Goal: Task Accomplishment & Management: Use online tool/utility

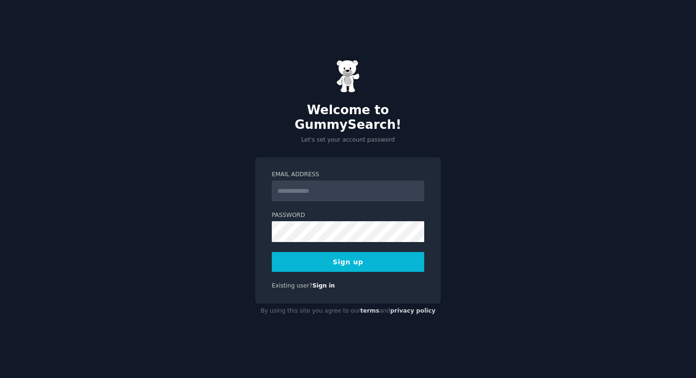
click at [284, 182] on input "Email Address" at bounding box center [348, 190] width 152 height 21
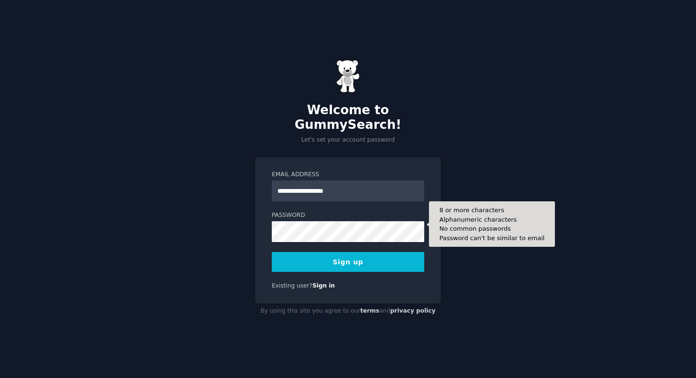
type input "**********"
click at [306, 235] on form "**********" at bounding box center [348, 220] width 152 height 101
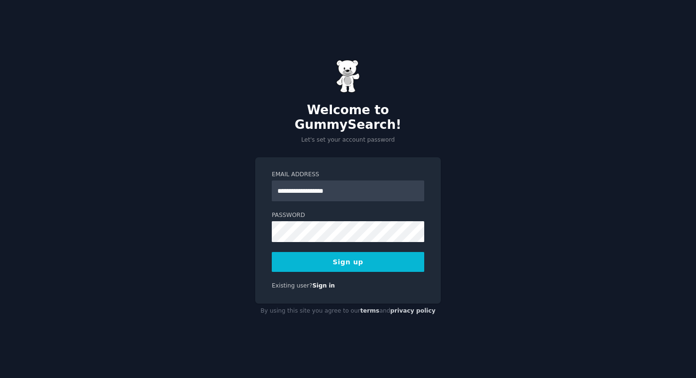
click at [370, 256] on button "Sign up" at bounding box center [348, 262] width 152 height 20
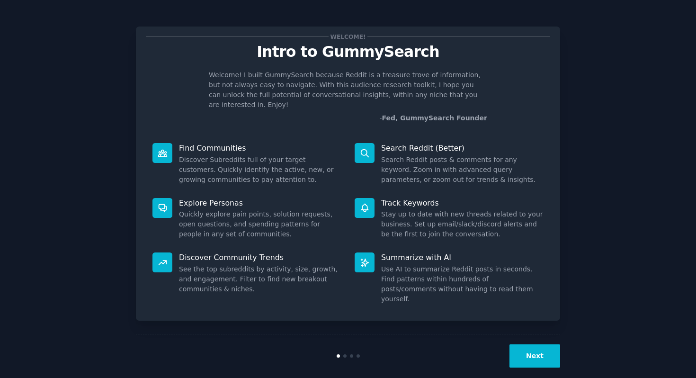
click at [534, 345] on button "Next" at bounding box center [534, 355] width 51 height 23
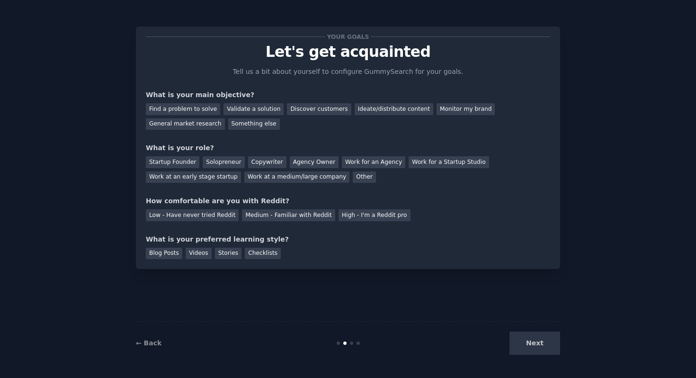
click at [534, 345] on div "Next" at bounding box center [488, 342] width 141 height 23
click at [203, 114] on div "Find a problem to solve" at bounding box center [183, 109] width 74 height 12
click at [210, 163] on div "Solopreneur" at bounding box center [224, 162] width 42 height 12
click at [212, 214] on div "Low - Have never tried Reddit" at bounding box center [192, 215] width 93 height 12
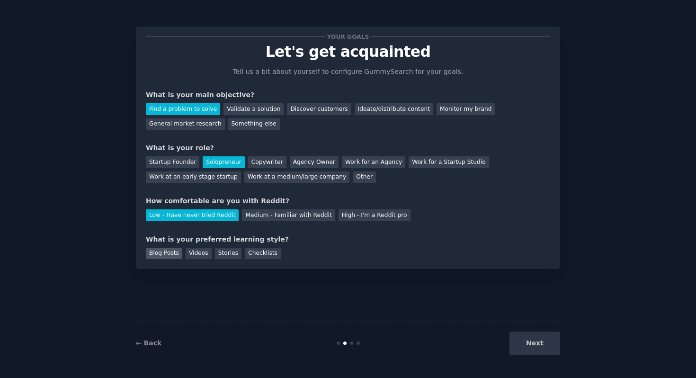
click at [177, 256] on div "Blog Posts" at bounding box center [164, 253] width 36 height 12
click at [237, 256] on div "Stories" at bounding box center [228, 253] width 26 height 12
click at [169, 251] on div "Blog Posts" at bounding box center [164, 253] width 36 height 12
click at [530, 336] on button "Next" at bounding box center [534, 342] width 51 height 23
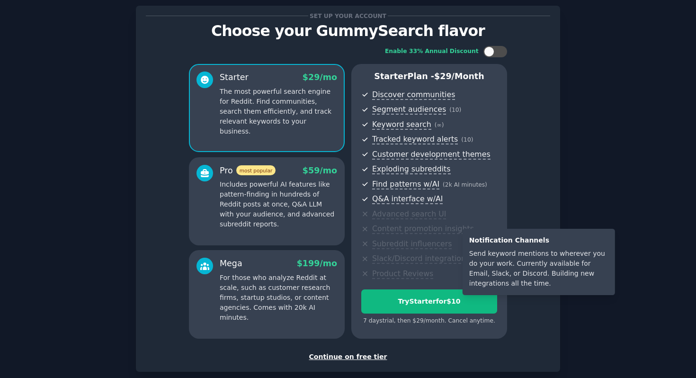
scroll to position [71, 0]
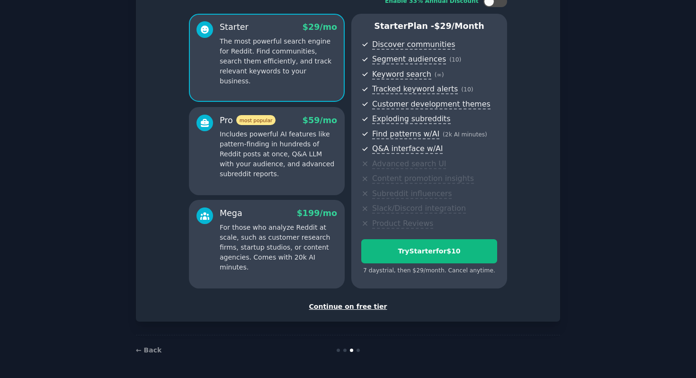
click at [346, 307] on div "Continue on free tier" at bounding box center [348, 306] width 404 height 10
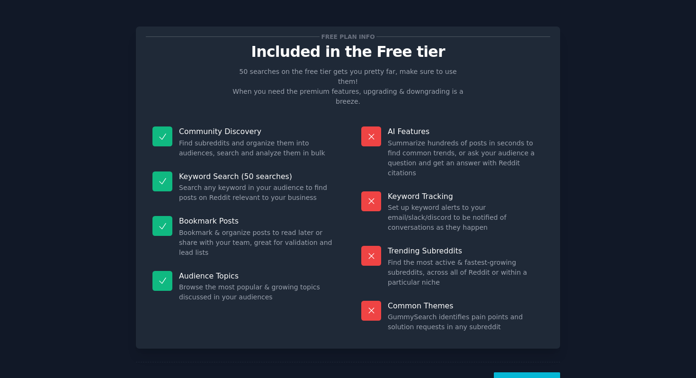
click at [516, 372] on button "Let's Go!" at bounding box center [526, 383] width 66 height 23
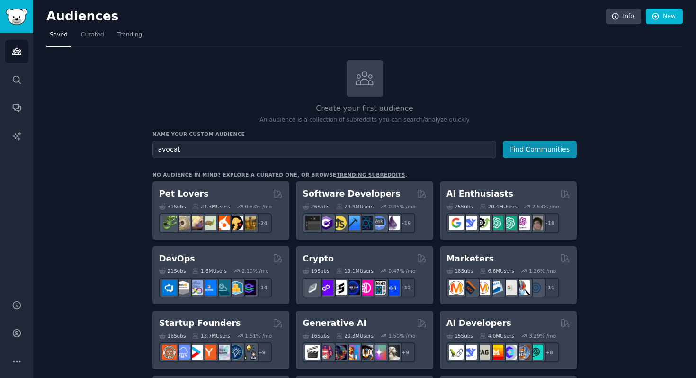
type input "avocat"
click at [502, 141] on button "Find Communities" at bounding box center [539, 150] width 74 height 18
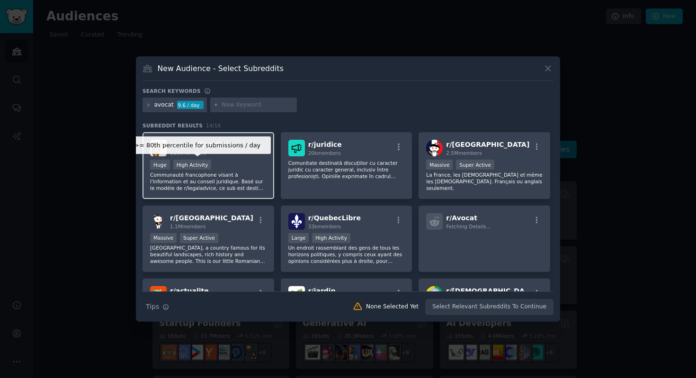
click at [185, 169] on div "High Activity" at bounding box center [192, 164] width 38 height 10
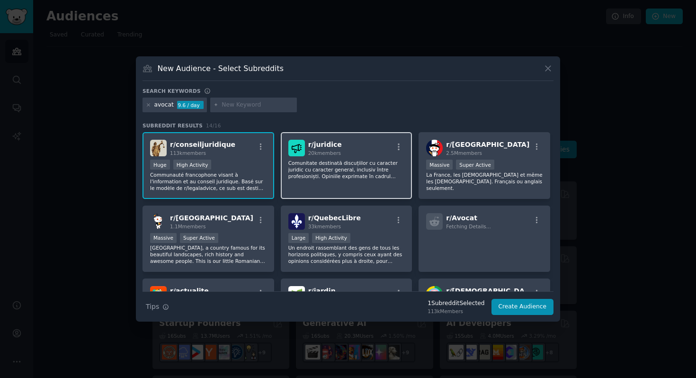
click at [321, 177] on p "Comunitate destinată discuțiilor cu caracter juridic cu caracter general, inclu…" at bounding box center [346, 169] width 116 height 20
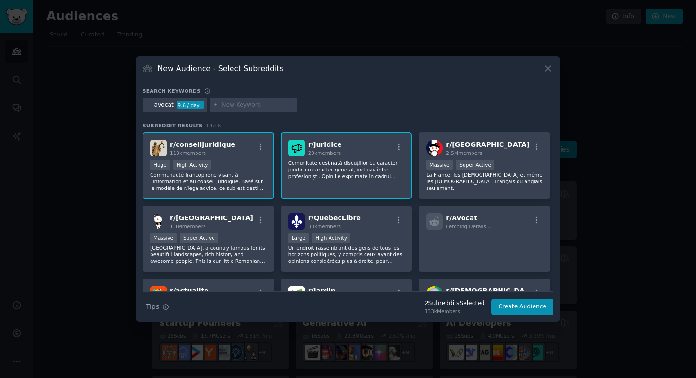
click at [266, 177] on p "Comunitate destinată discuțiilor cu caracter juridic cu caracter general, inclu…" at bounding box center [208, 181] width 116 height 20
click at [247, 103] on input "text" at bounding box center [257, 105] width 72 height 9
type input "comptable"
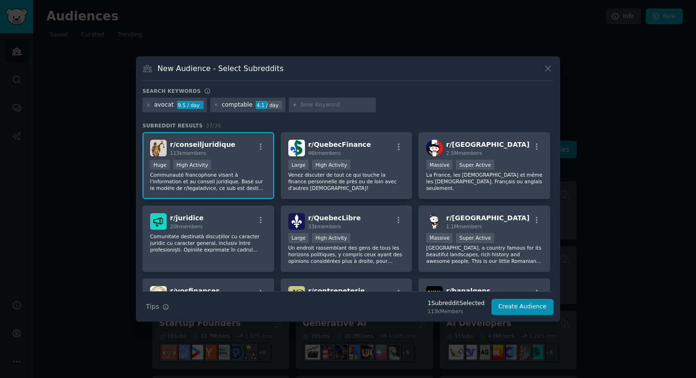
click at [242, 103] on div "comptable" at bounding box center [236, 105] width 31 height 9
click at [269, 105] on div "4.1 / day" at bounding box center [268, 105] width 26 height 9
click at [304, 113] on div "avocat 9.5 / day comptable 4.1 / day" at bounding box center [347, 106] width 411 height 18
click at [308, 108] on input "text" at bounding box center [336, 105] width 72 height 9
type input "courtier"
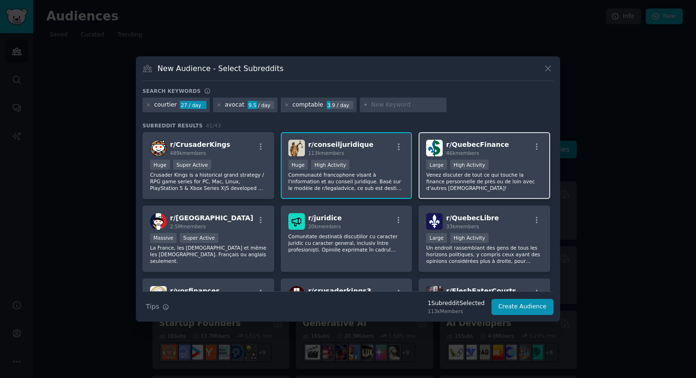
click at [447, 150] on div "46k members" at bounding box center [477, 153] width 63 height 7
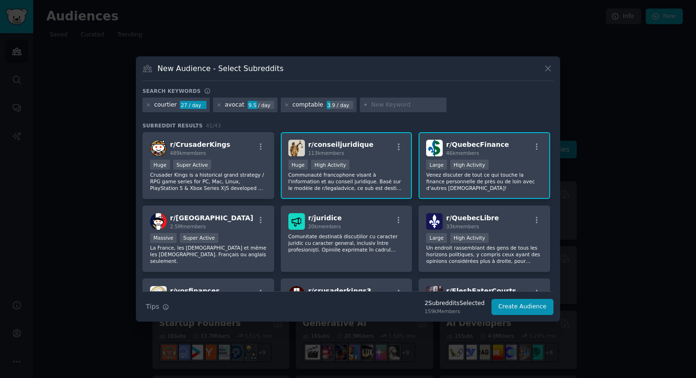
click at [384, 105] on input "text" at bounding box center [407, 105] width 72 height 9
type input "assureur"
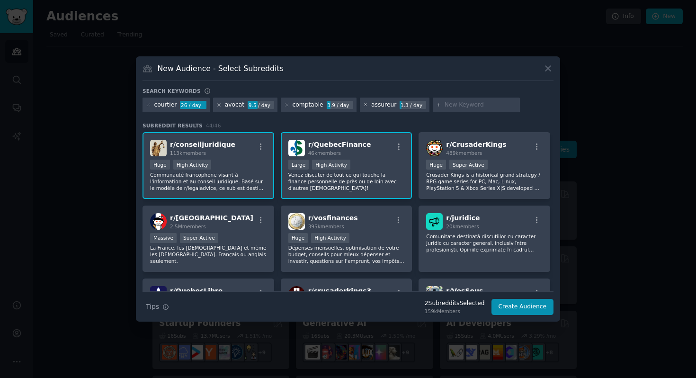
click at [364, 106] on icon at bounding box center [365, 105] width 2 height 2
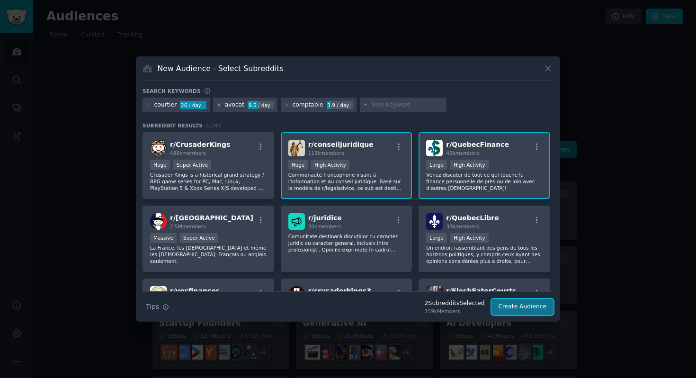
click at [508, 310] on button "Create Audience" at bounding box center [522, 307] width 62 height 16
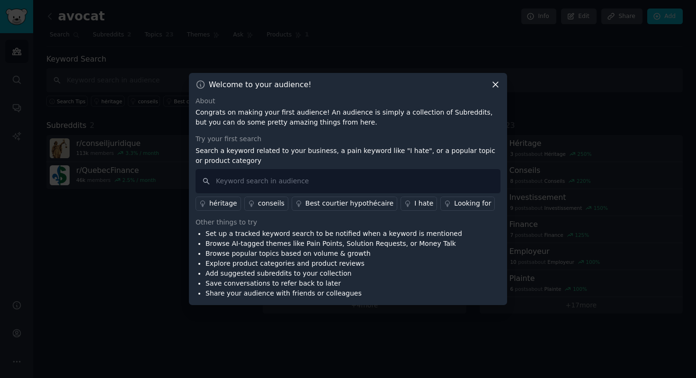
click at [264, 202] on div "conseils" at bounding box center [271, 203] width 26 height 10
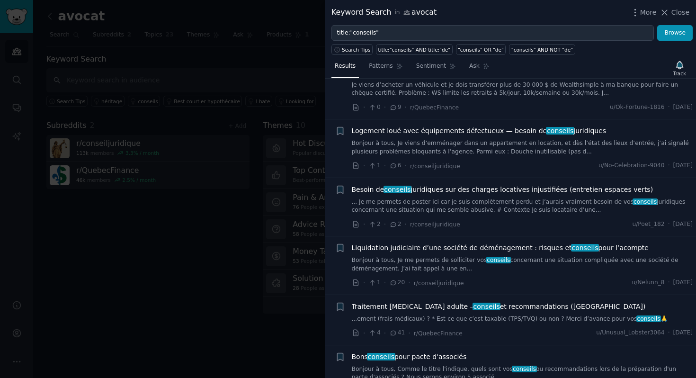
scroll to position [3237, 0]
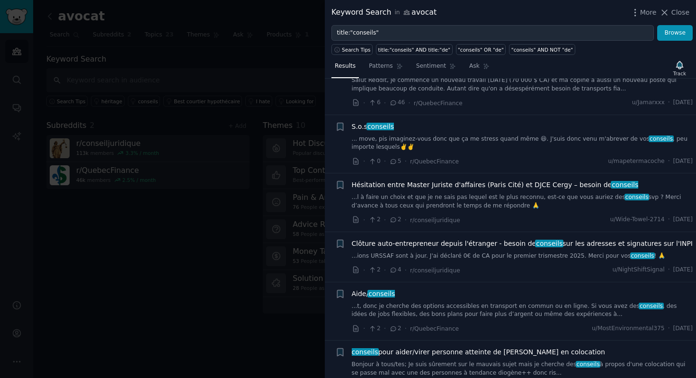
click at [306, 158] on div at bounding box center [348, 189] width 696 height 378
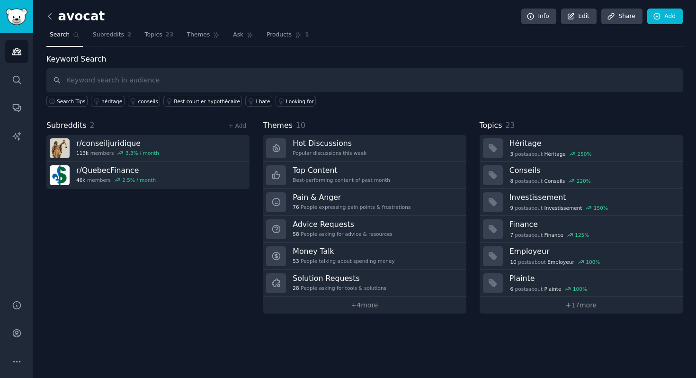
click at [51, 16] on icon at bounding box center [50, 16] width 10 height 10
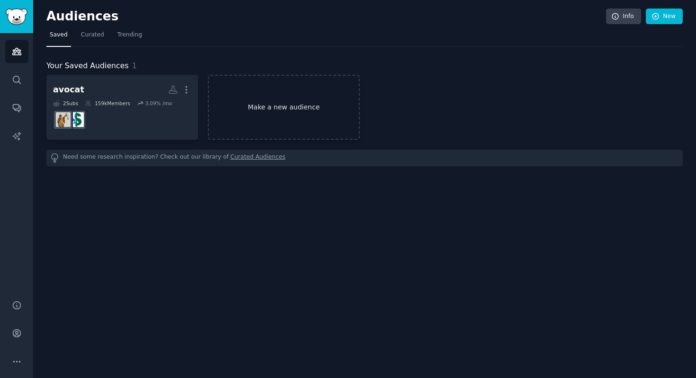
click at [256, 110] on link "Make a new audience" at bounding box center [283, 107] width 151 height 65
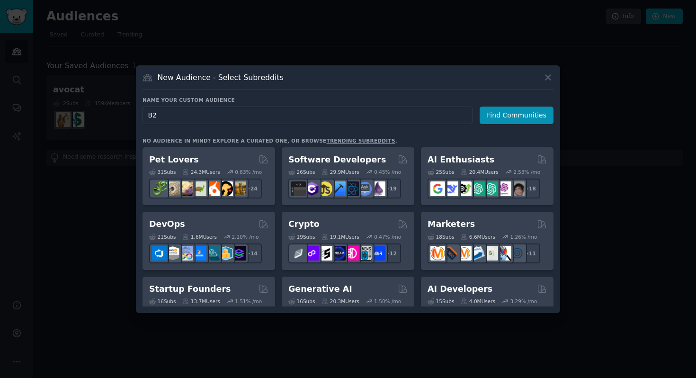
type input "B"
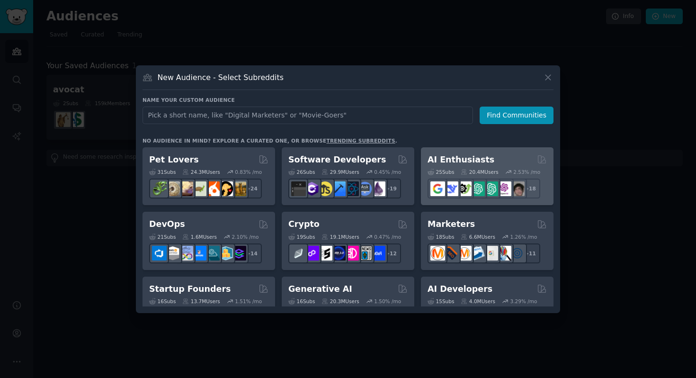
click at [500, 165] on div "25 Sub s 20.4M Users 2.53 % /mo r/chatgpt_prompts_ + 18" at bounding box center [486, 181] width 119 height 33
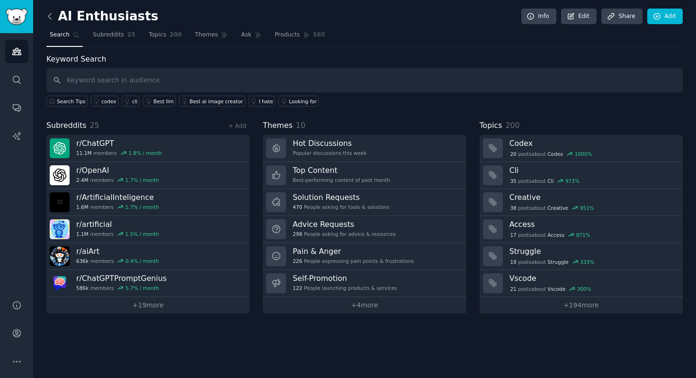
click at [49, 15] on icon at bounding box center [50, 16] width 10 height 10
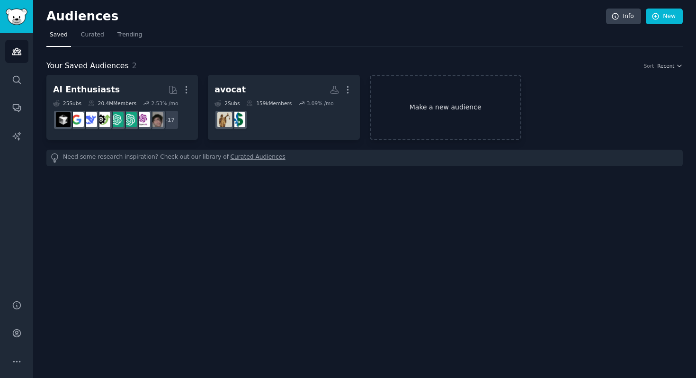
click at [441, 106] on link "Make a new audience" at bounding box center [445, 107] width 151 height 65
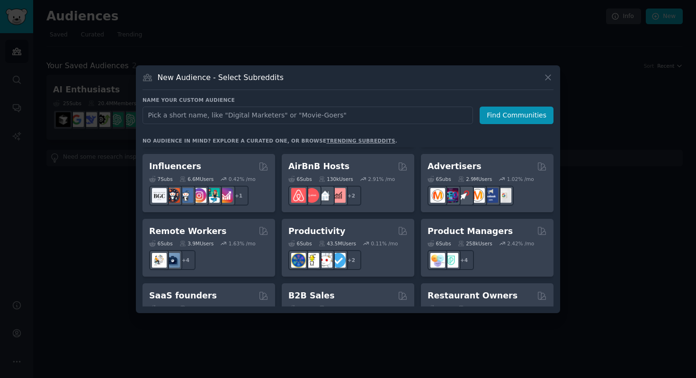
scroll to position [648, 0]
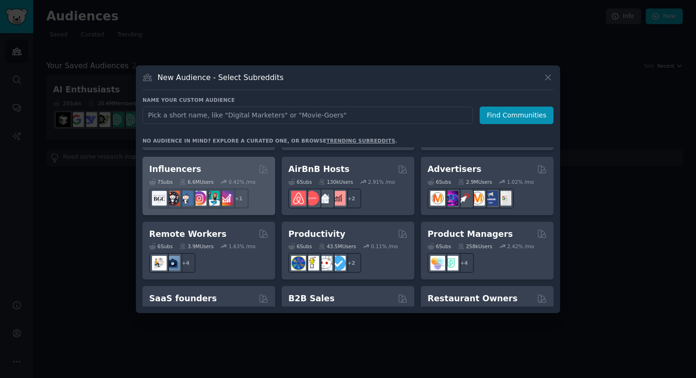
click at [242, 175] on div "7 Sub s 6.6M Users 0.42 % /mo r/SocialMediaMarketing + 1" at bounding box center [208, 191] width 119 height 33
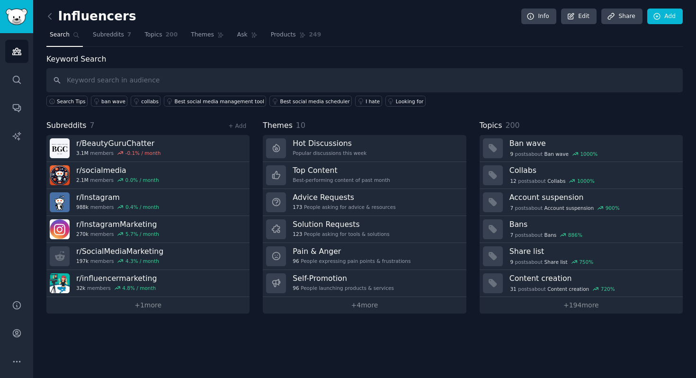
click at [45, 17] on div "Influencers Info Edit Share Add Search Subreddits 7 Topics 200 Themes Ask Produ…" at bounding box center [364, 189] width 662 height 378
click at [50, 16] on icon at bounding box center [50, 16] width 10 height 10
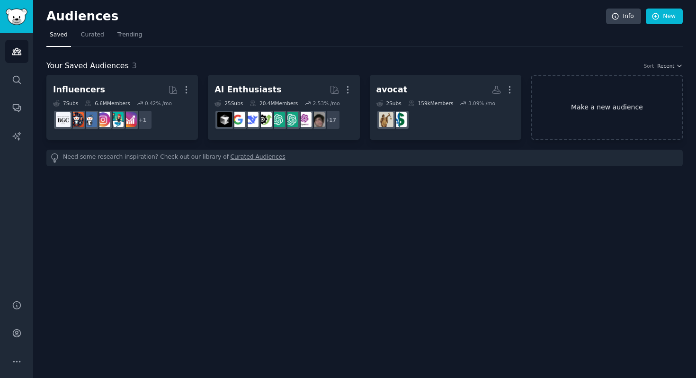
click at [581, 114] on link "Make a new audience" at bounding box center [606, 107] width 151 height 65
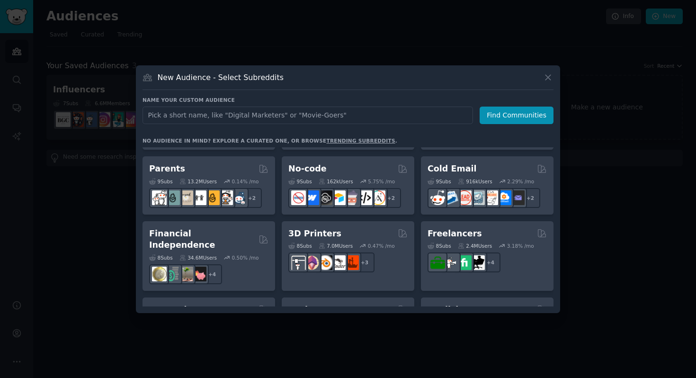
scroll to position [739, 0]
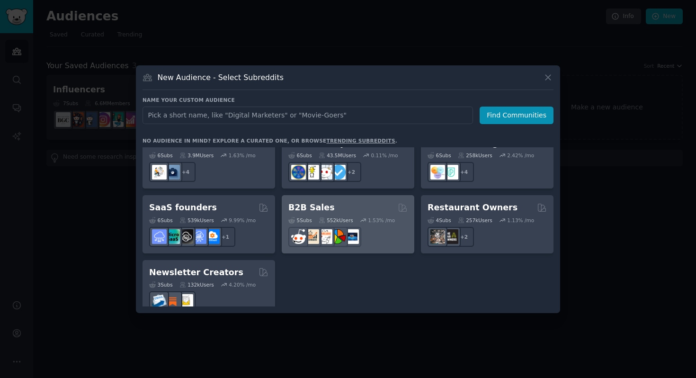
click at [375, 229] on div at bounding box center [347, 237] width 119 height 20
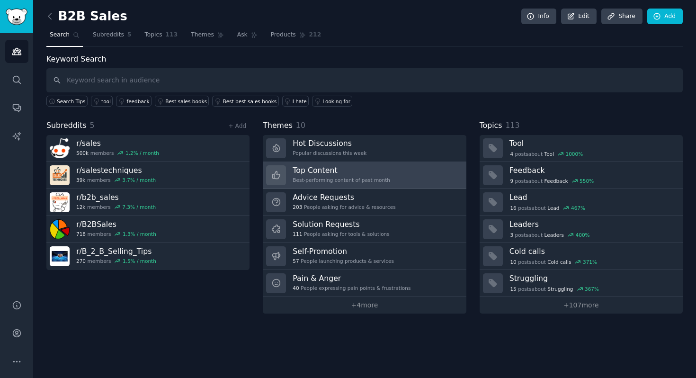
click at [352, 175] on div "Top Content Best-performing content of past month" at bounding box center [340, 175] width 97 height 20
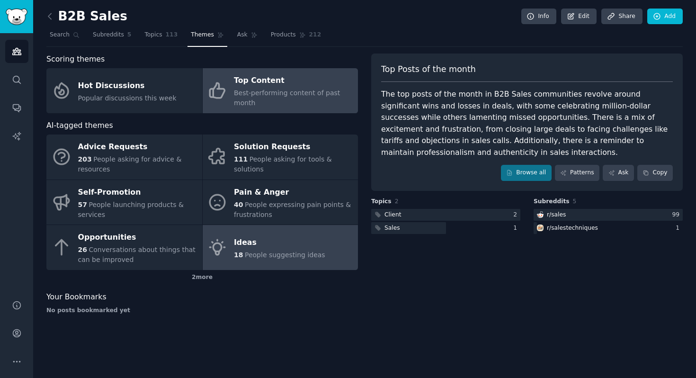
click at [304, 246] on div "Ideas" at bounding box center [279, 242] width 91 height 15
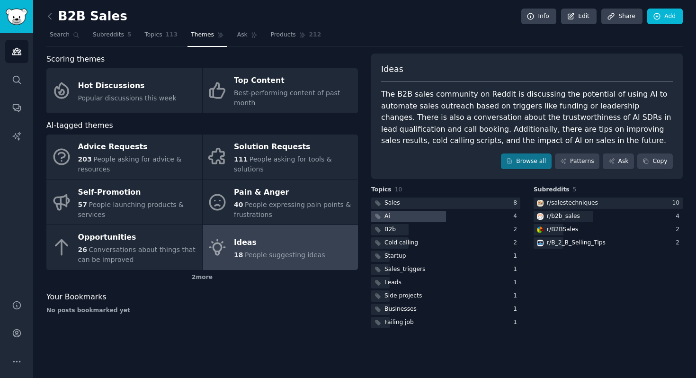
click at [409, 220] on div at bounding box center [408, 217] width 75 height 12
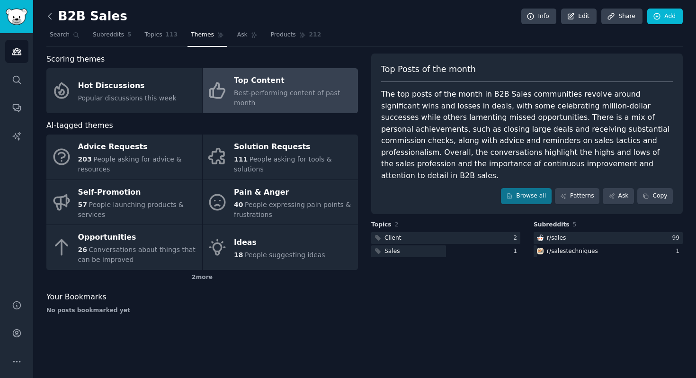
click at [53, 17] on icon at bounding box center [50, 16] width 10 height 10
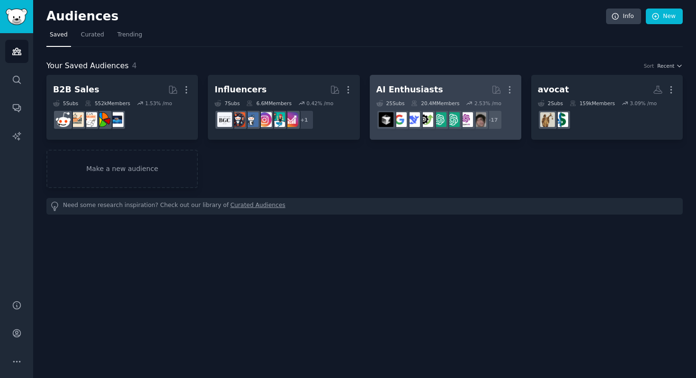
click at [419, 100] on div "20.4M Members" at bounding box center [435, 103] width 48 height 7
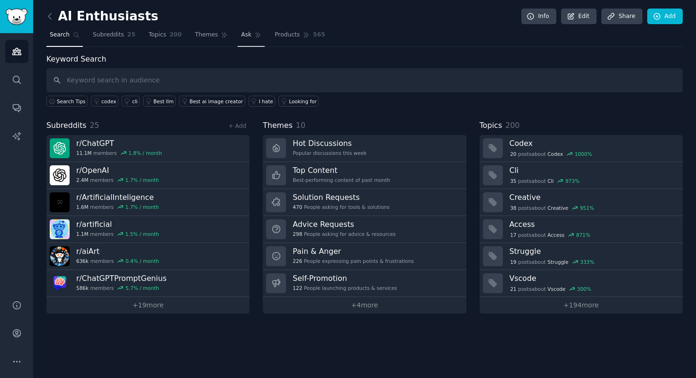
click at [245, 32] on span "Ask" at bounding box center [246, 35] width 10 height 9
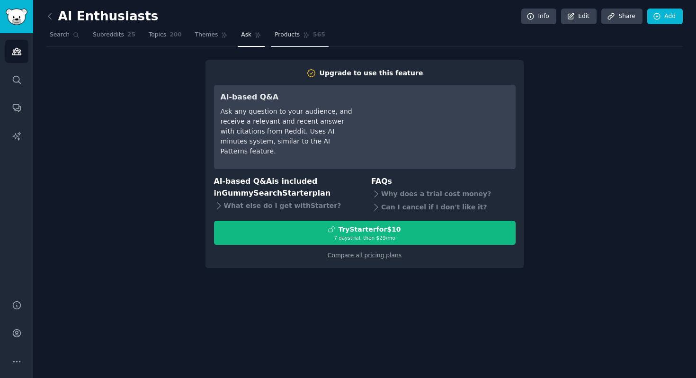
click at [277, 33] on span "Products" at bounding box center [286, 35] width 25 height 9
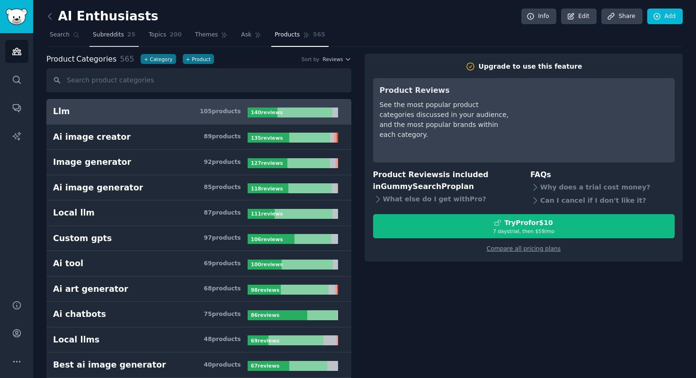
click at [111, 39] on link "Subreddits 25" at bounding box center [113, 36] width 49 height 19
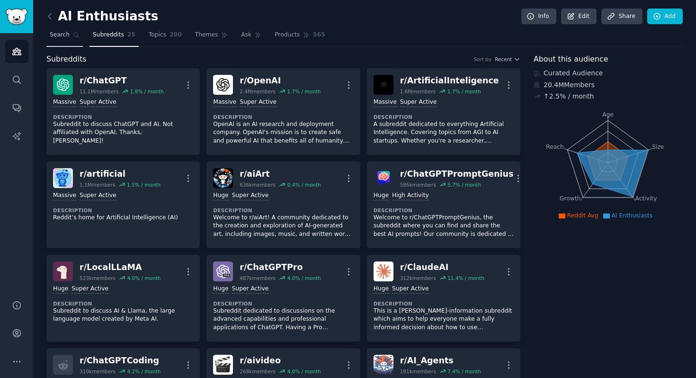
click at [65, 35] on span "Search" at bounding box center [60, 35] width 20 height 9
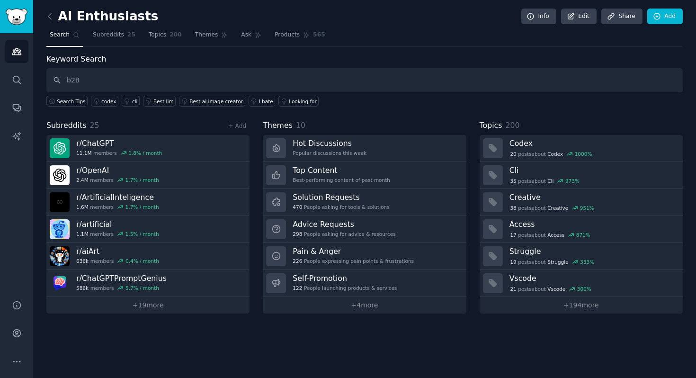
type input "b2B"
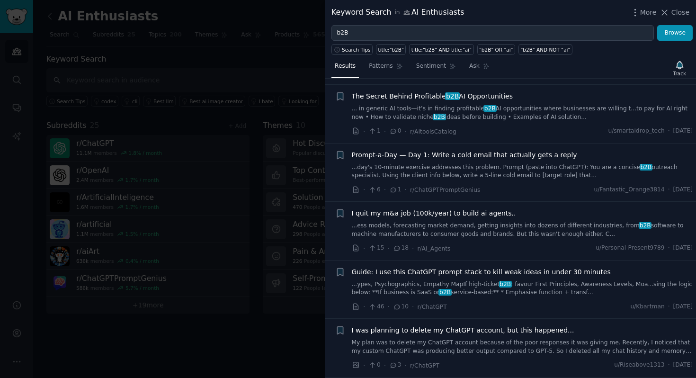
scroll to position [68, 0]
click at [378, 106] on link "... in generic AI tools—it’s in finding profitable b2B AI opportunities where b…" at bounding box center [522, 112] width 341 height 17
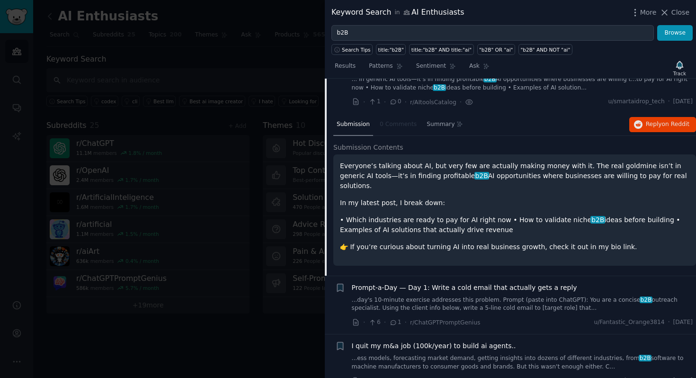
scroll to position [97, 0]
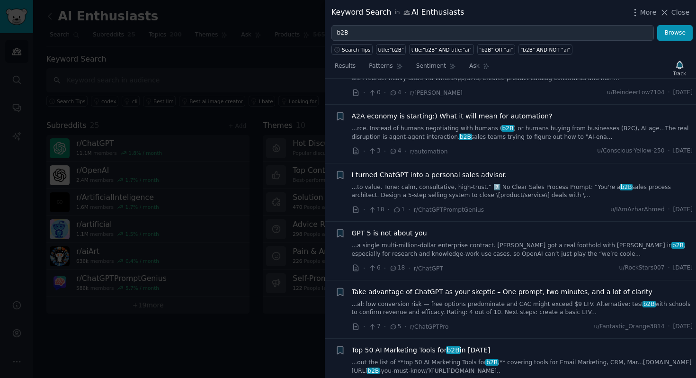
click at [407, 183] on link "...to value. Tone: calm, consultative, high-trust.” 7️⃣ No Clear Sales Process …" at bounding box center [522, 191] width 341 height 17
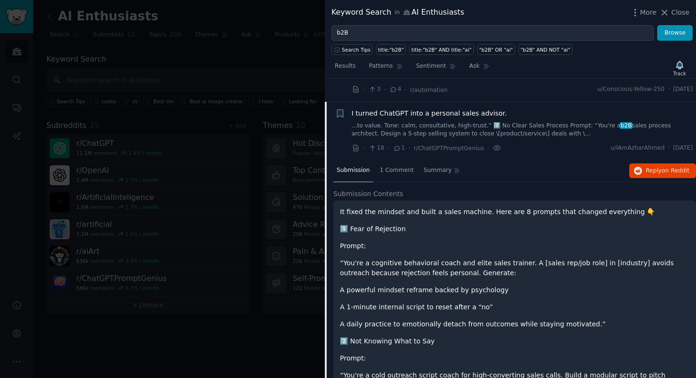
scroll to position [654, 0]
